Goal: Communication & Community: Answer question/provide support

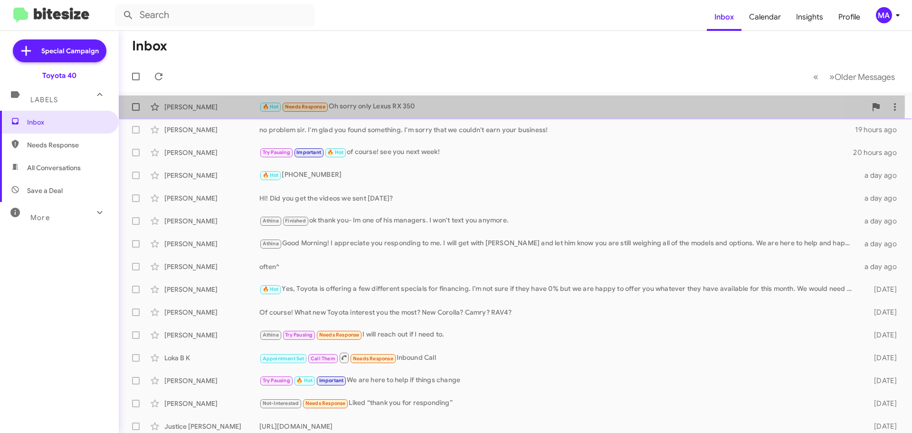
click at [391, 105] on div "🔥 Hot Needs Response Oh sorry only Lexus RX 350" at bounding box center [562, 106] width 607 height 11
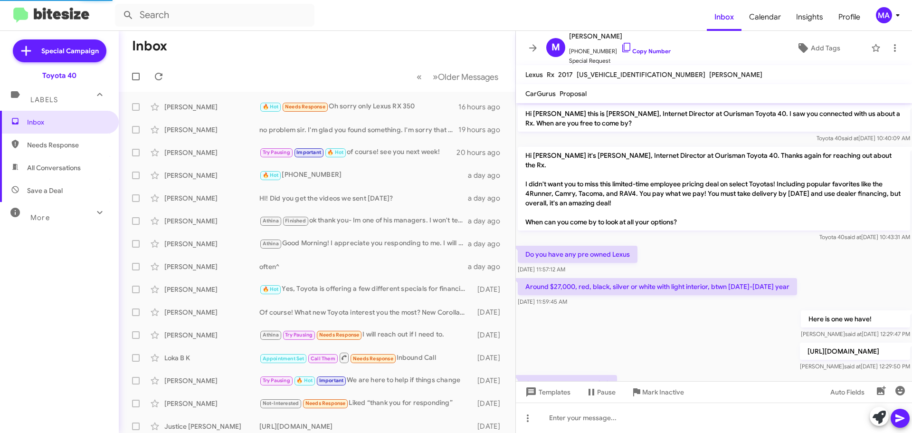
scroll to position [31, 0]
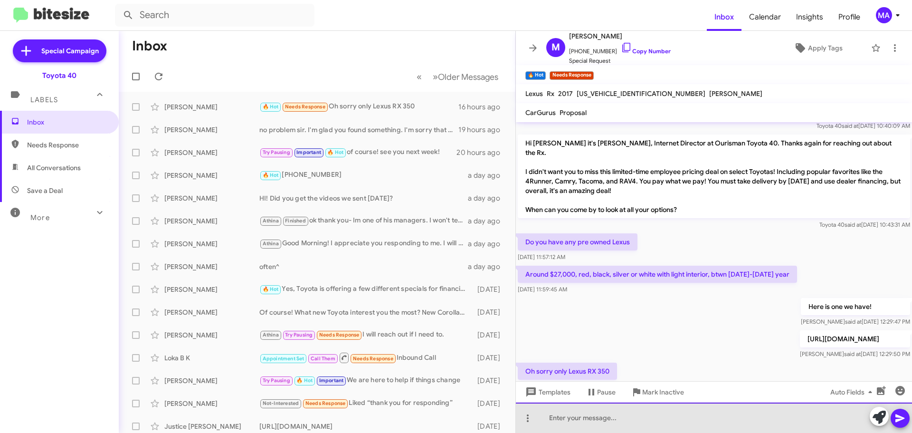
click at [597, 418] on div at bounding box center [714, 417] width 396 height 30
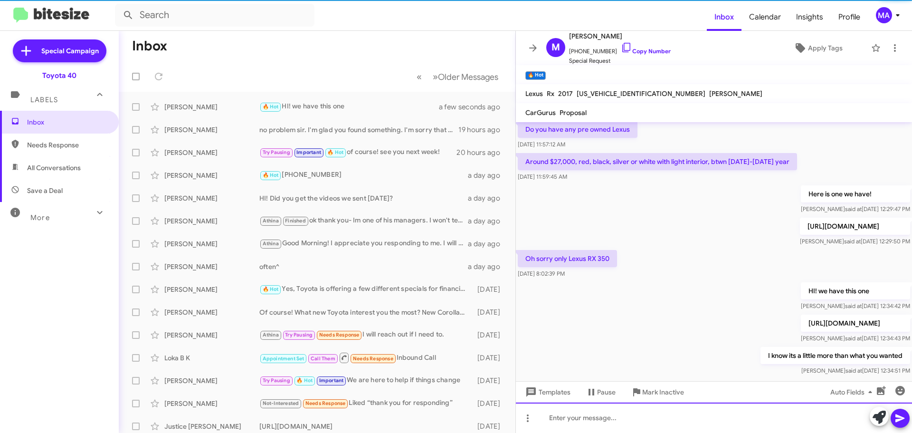
scroll to position [154, 0]
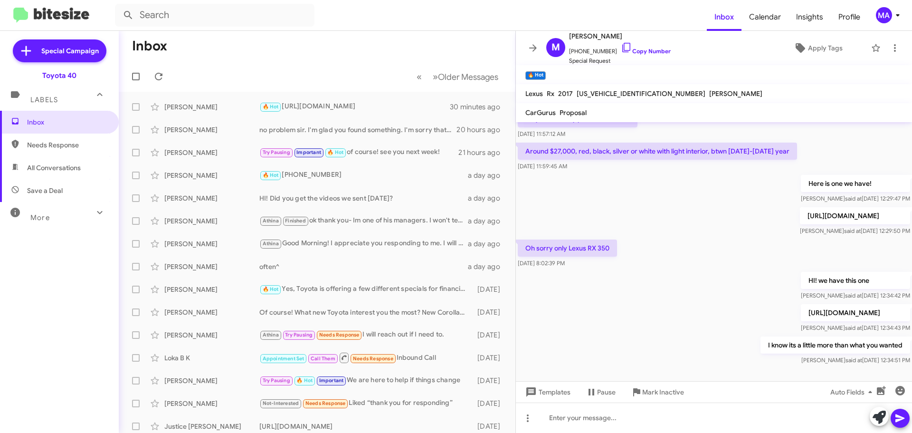
click at [50, 171] on span "All Conversations" at bounding box center [54, 168] width 54 height 10
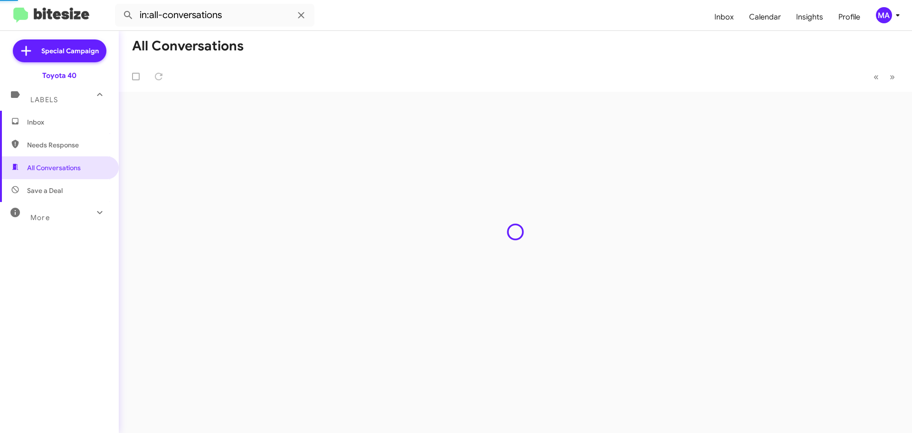
click at [54, 190] on span "Save a Deal" at bounding box center [45, 191] width 36 height 10
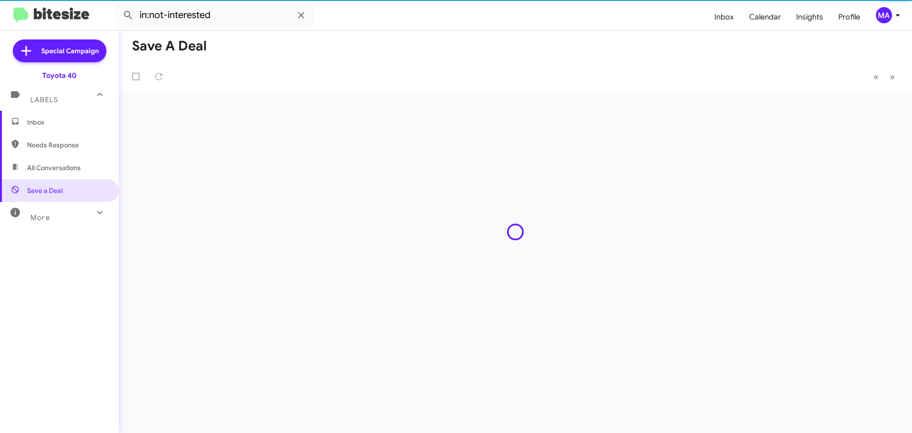
click at [48, 142] on span "Needs Response" at bounding box center [67, 145] width 81 height 10
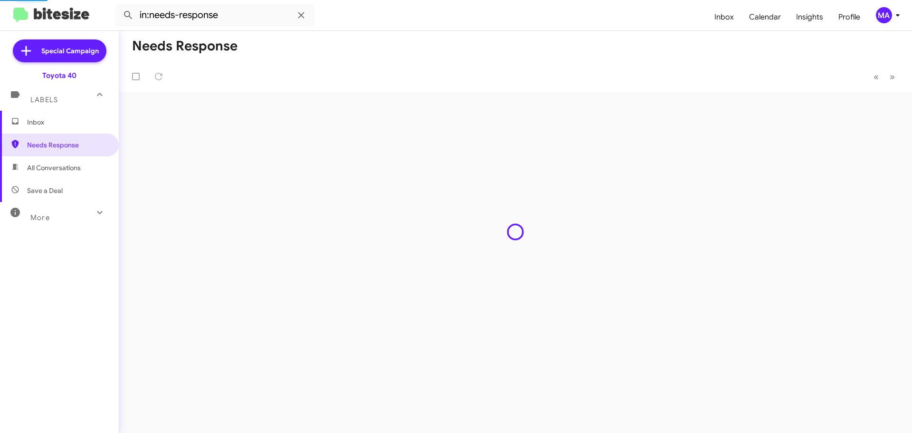
click at [54, 162] on span "All Conversations" at bounding box center [59, 167] width 119 height 23
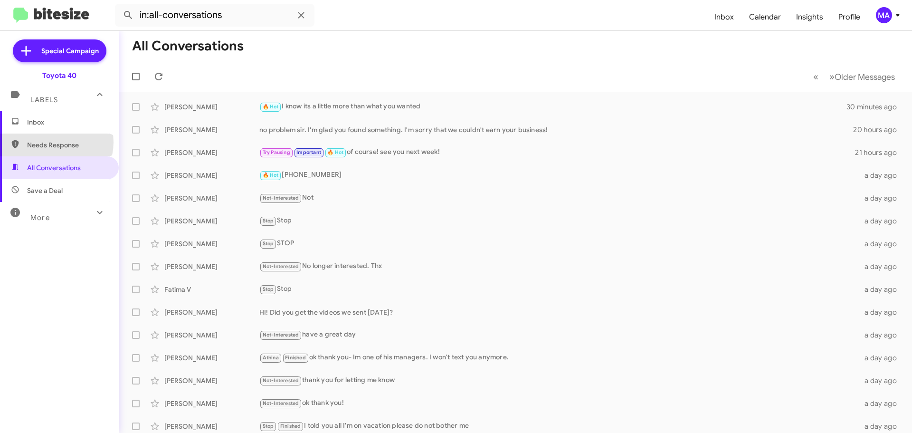
click at [53, 142] on span "Needs Response" at bounding box center [67, 145] width 81 height 10
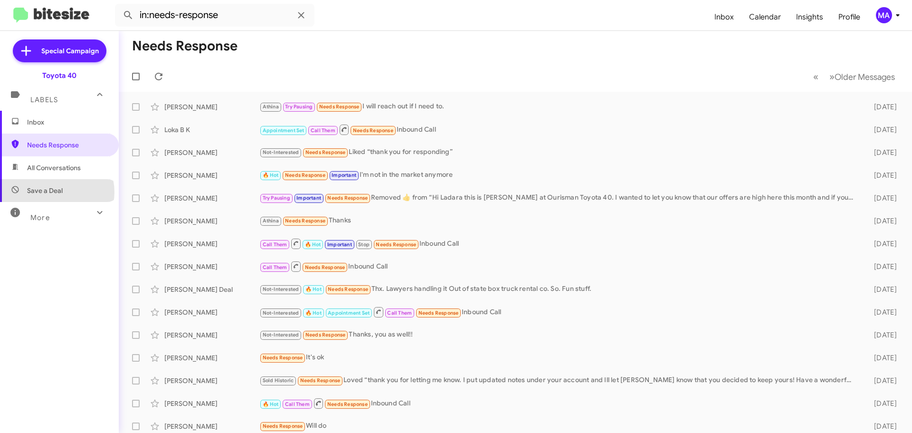
click at [57, 192] on span "Save a Deal" at bounding box center [45, 191] width 36 height 10
type input "in:not-interested"
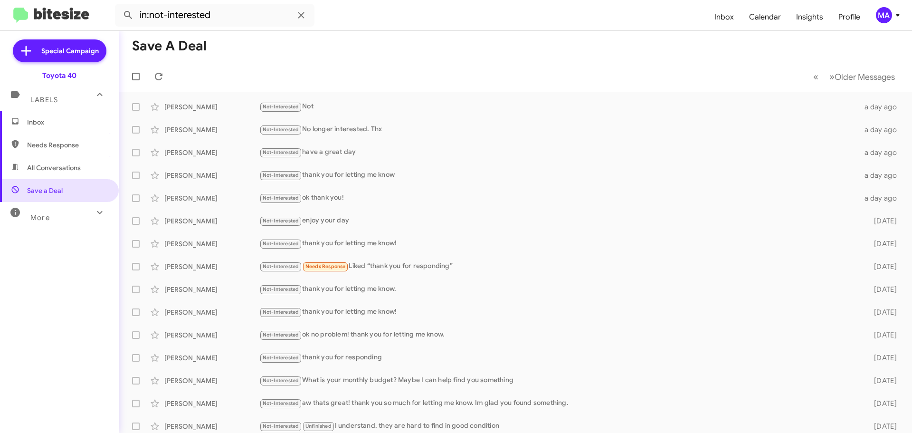
click at [39, 127] on span "Inbox" at bounding box center [59, 122] width 119 height 23
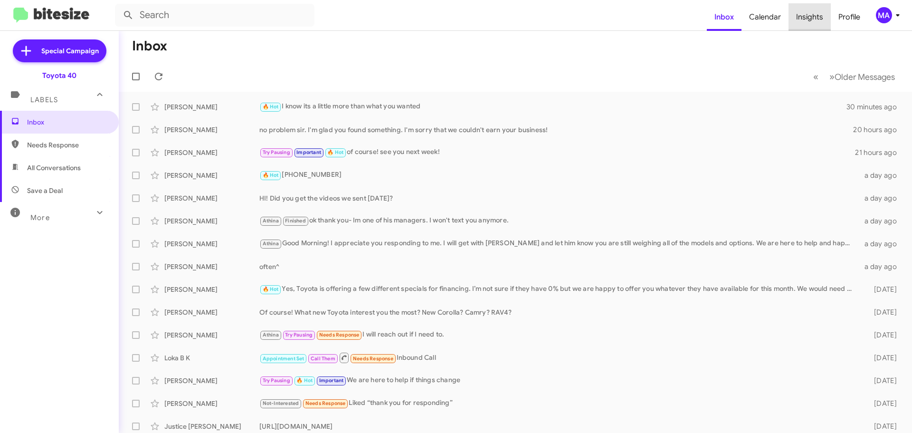
click at [811, 19] on span "Insights" at bounding box center [810, 17] width 42 height 28
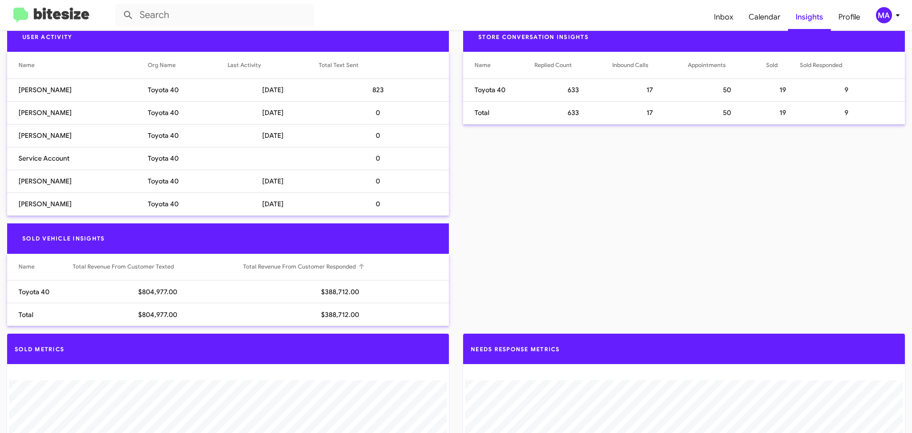
scroll to position [285, 0]
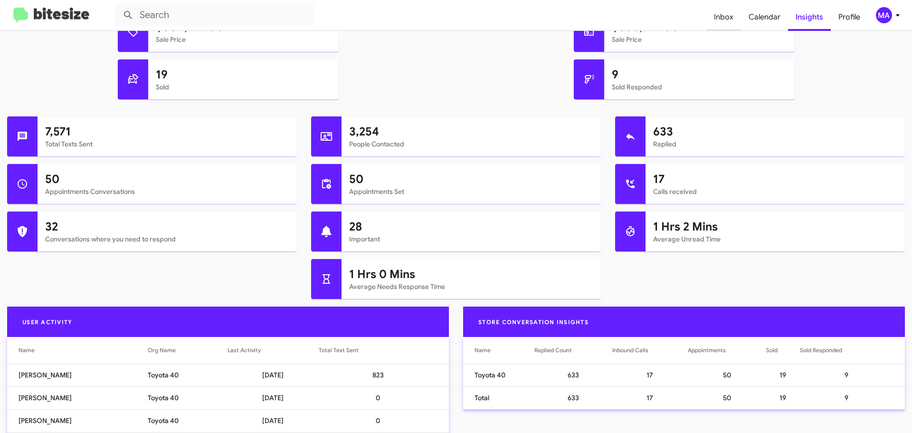
click at [723, 13] on span "Inbox" at bounding box center [723, 17] width 35 height 28
